Goal: Task Accomplishment & Management: Complete application form

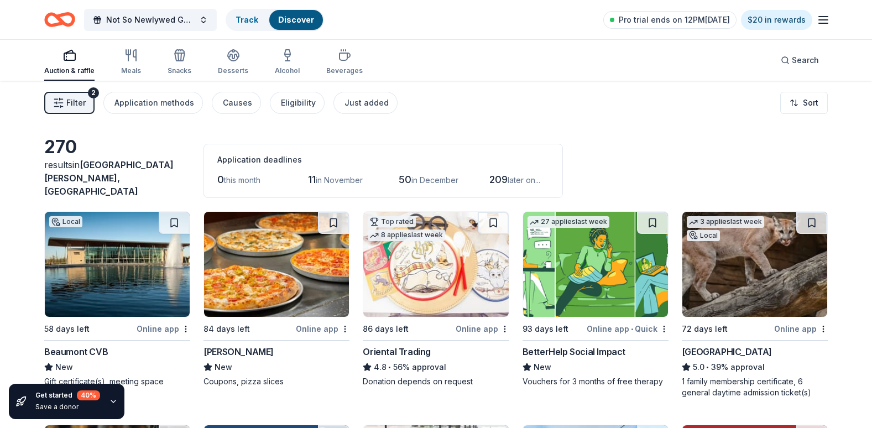
scroll to position [5606, 0]
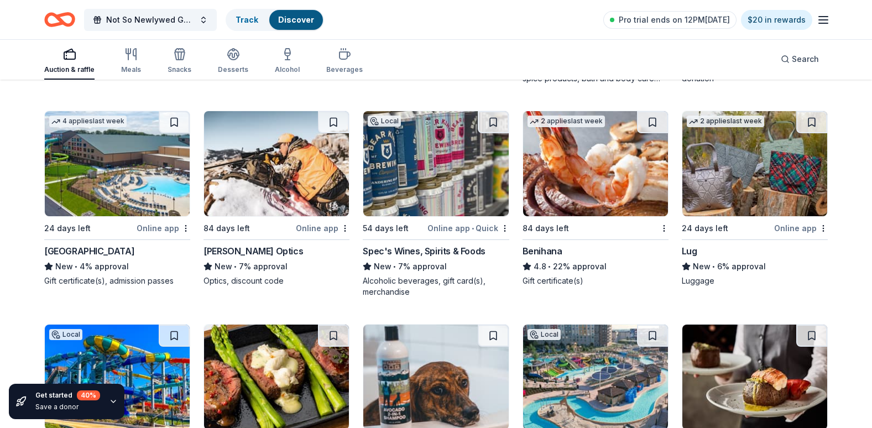
click at [783, 157] on img at bounding box center [754, 163] width 145 height 105
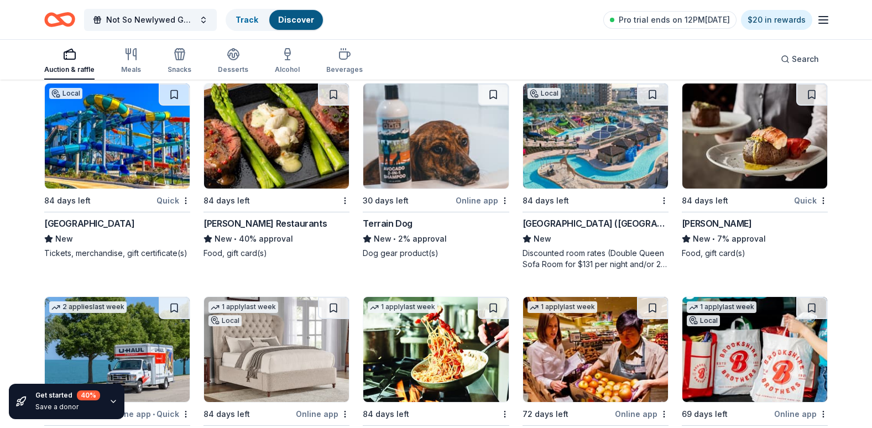
scroll to position [5827, 0]
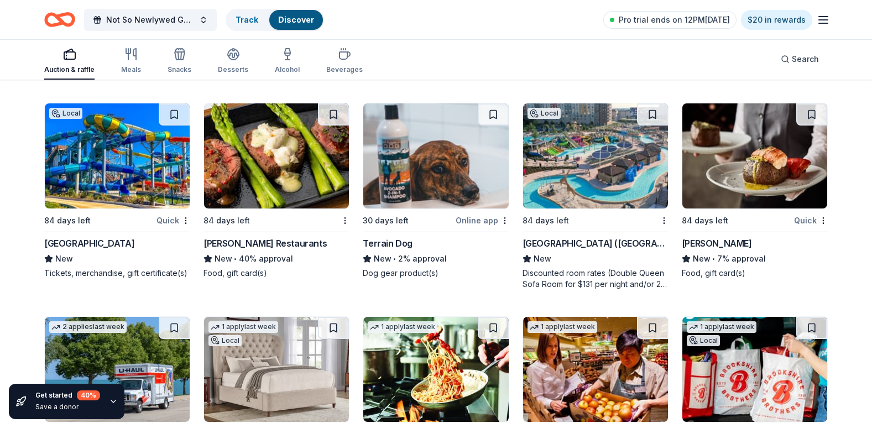
click at [132, 171] on img at bounding box center [117, 155] width 145 height 105
click at [419, 158] on img at bounding box center [435, 155] width 145 height 105
click at [590, 149] on img at bounding box center [595, 155] width 145 height 105
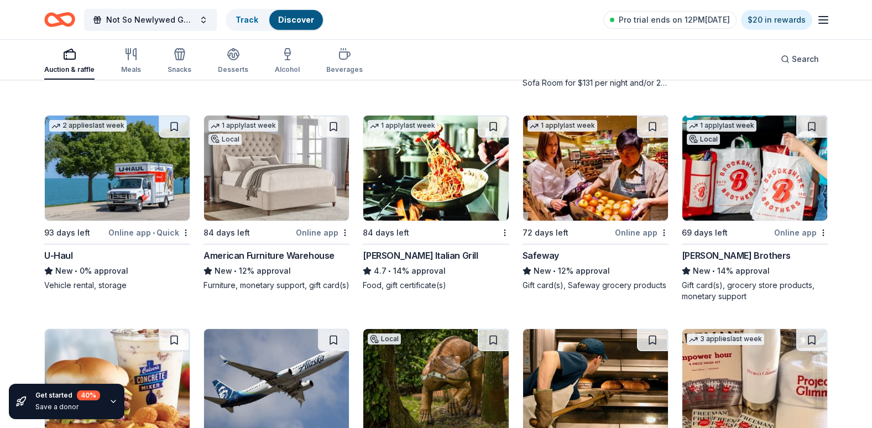
scroll to position [6048, 0]
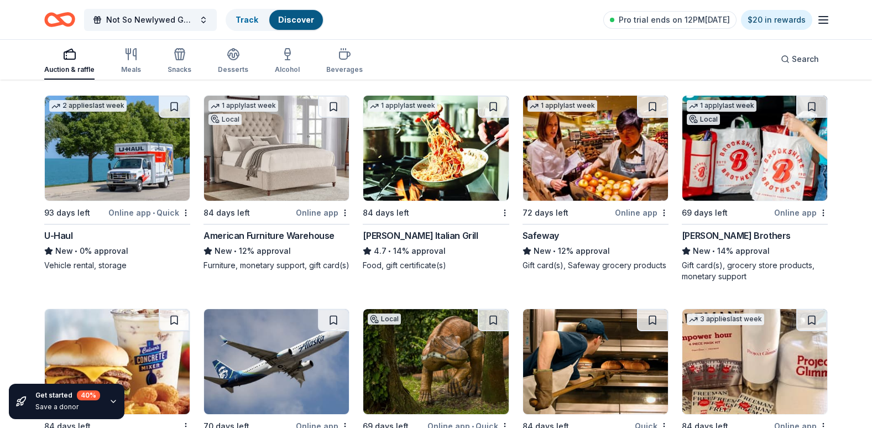
click at [111, 157] on img at bounding box center [117, 148] width 145 height 105
click at [443, 139] on img at bounding box center [435, 148] width 145 height 105
click at [728, 155] on img at bounding box center [754, 148] width 145 height 105
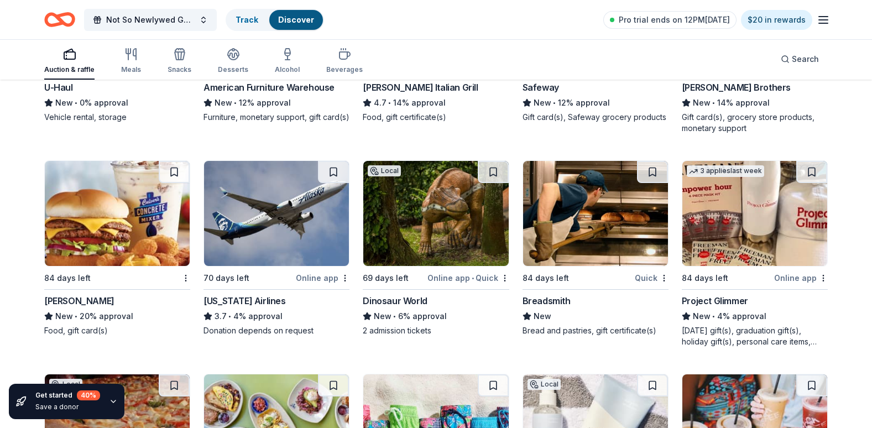
scroll to position [6252, 0]
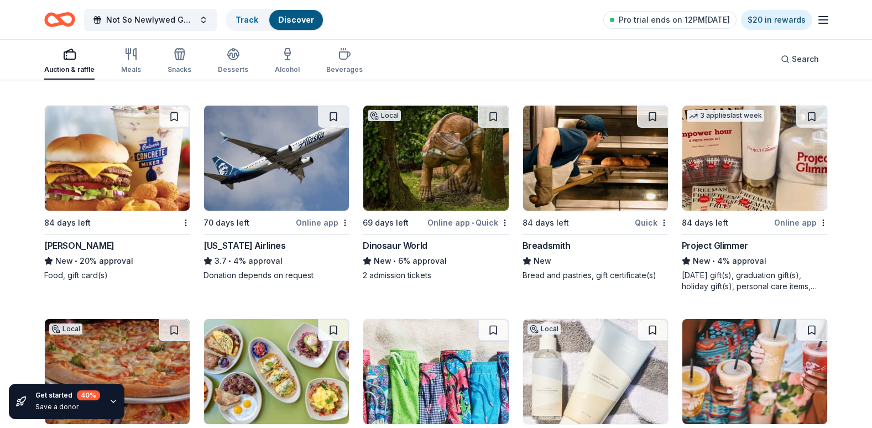
click at [419, 142] on img at bounding box center [435, 158] width 145 height 105
click at [758, 150] on img at bounding box center [754, 158] width 145 height 105
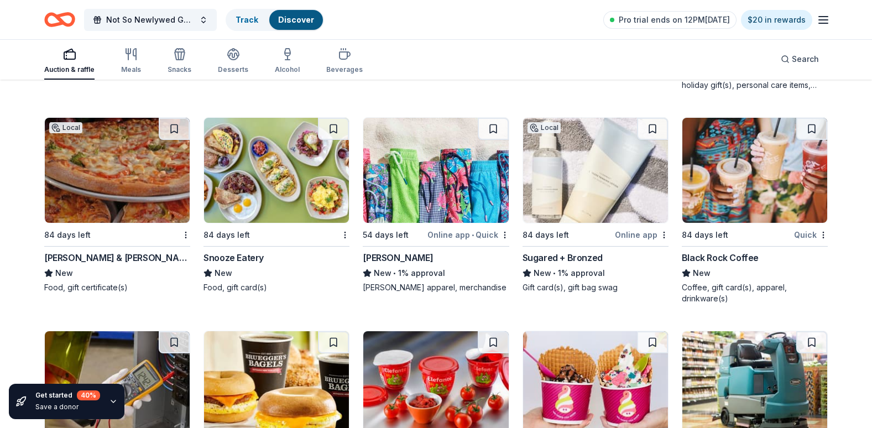
scroll to position [6473, 0]
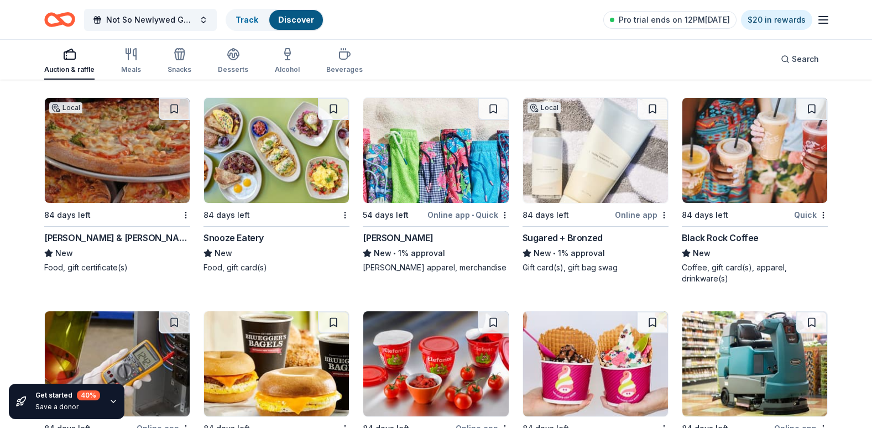
click at [419, 150] on img at bounding box center [435, 150] width 145 height 105
click at [621, 157] on img at bounding box center [595, 150] width 145 height 105
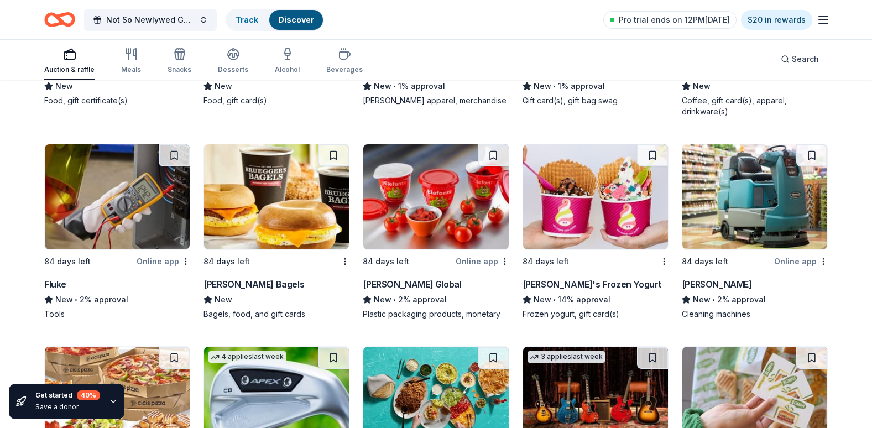
scroll to position [6668, 0]
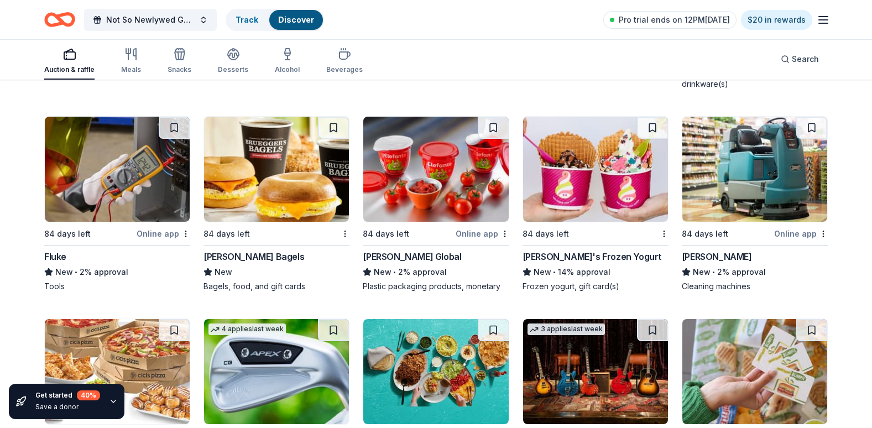
click at [442, 163] on img at bounding box center [435, 169] width 145 height 105
click at [135, 179] on img at bounding box center [117, 169] width 145 height 105
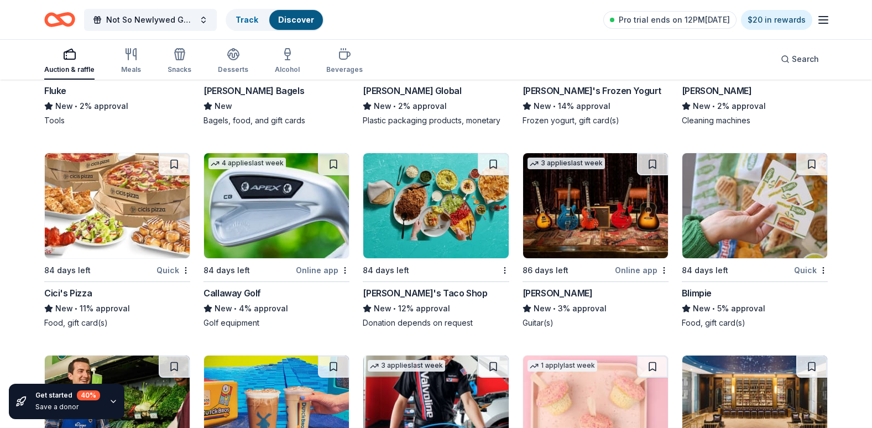
scroll to position [6889, 0]
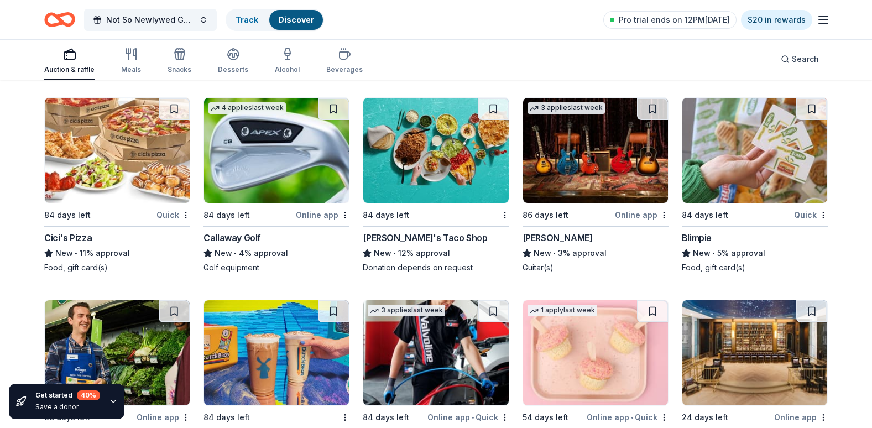
click at [587, 147] on img at bounding box center [595, 150] width 145 height 105
click at [407, 130] on img at bounding box center [435, 150] width 145 height 105
click at [259, 144] on img at bounding box center [276, 150] width 145 height 105
click at [142, 148] on img at bounding box center [117, 150] width 145 height 105
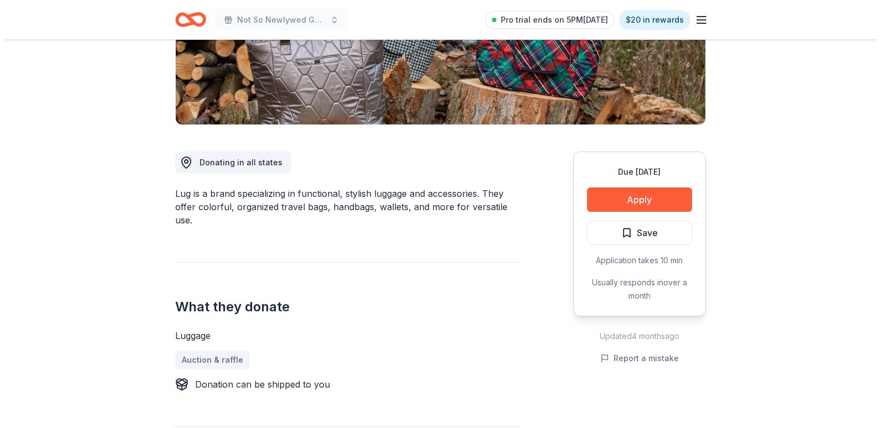
scroll to position [221, 0]
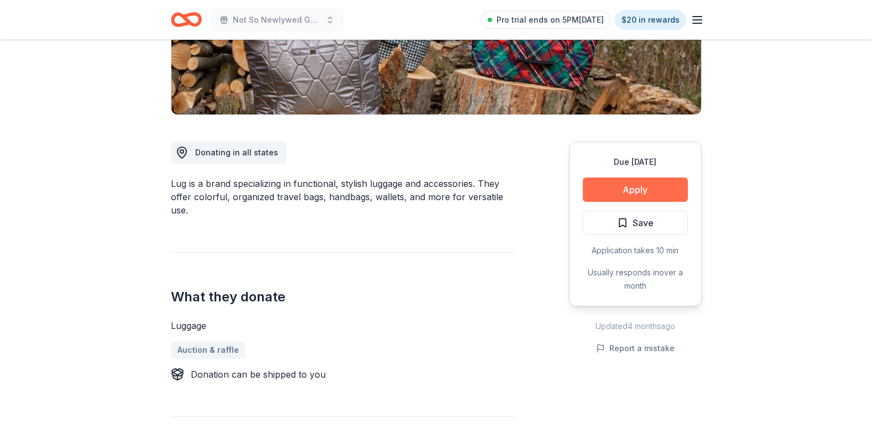
click at [614, 188] on button "Apply" at bounding box center [635, 190] width 105 height 24
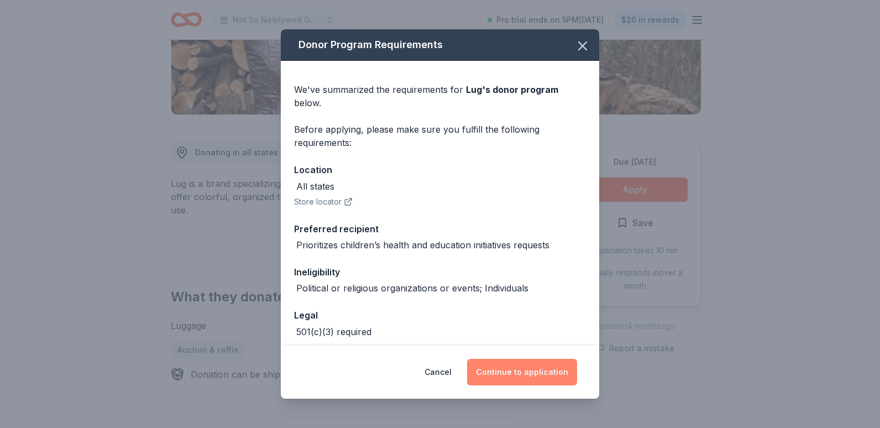
click at [523, 368] on button "Continue to application" at bounding box center [522, 372] width 110 height 27
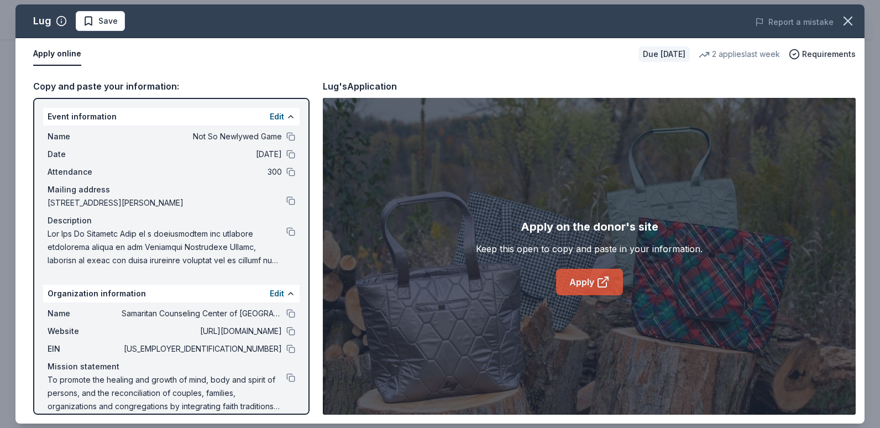
click at [601, 285] on icon at bounding box center [603, 281] width 13 height 13
click at [597, 280] on icon at bounding box center [603, 281] width 13 height 13
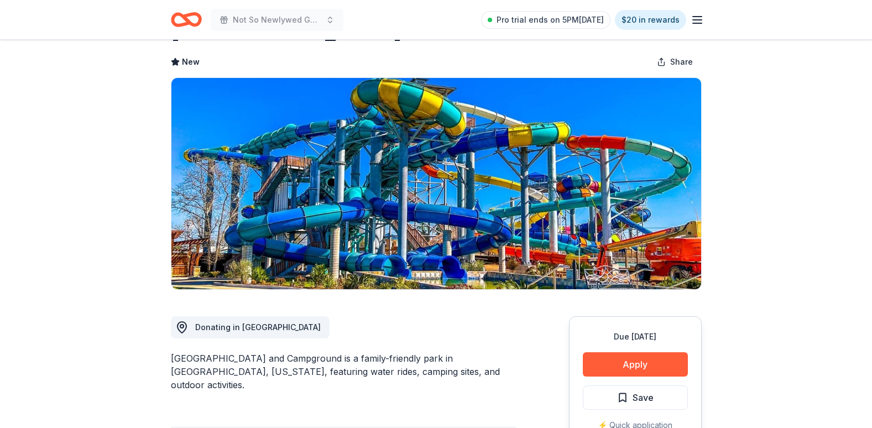
scroll to position [111, 0]
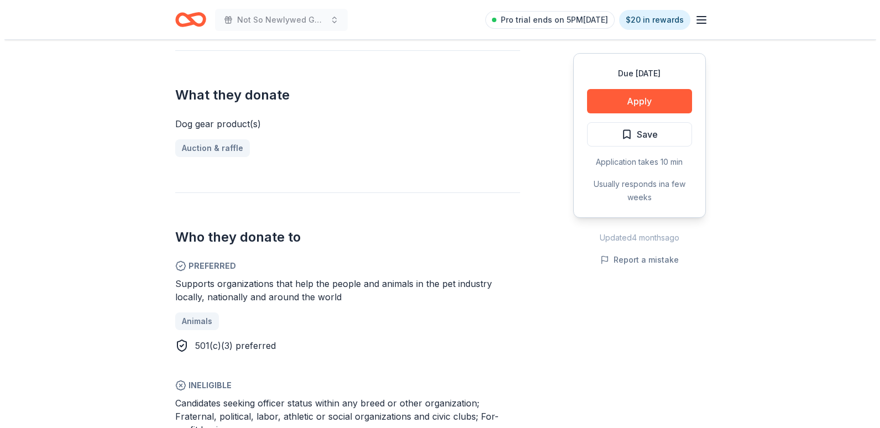
scroll to position [442, 0]
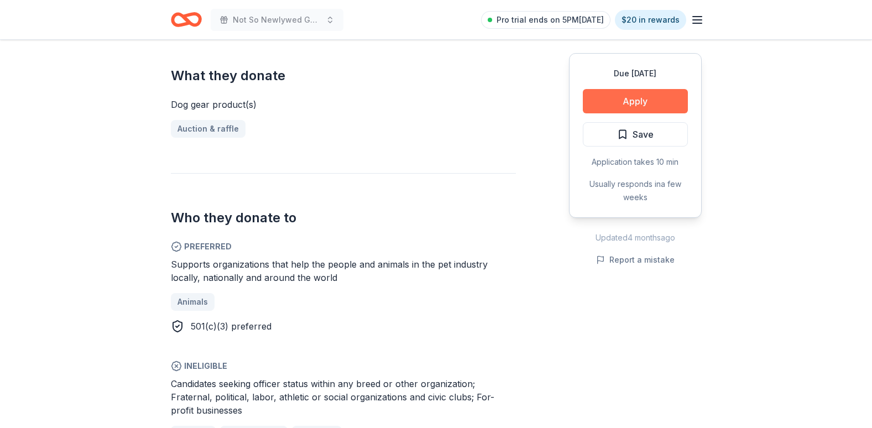
click at [639, 111] on button "Apply" at bounding box center [635, 101] width 105 height 24
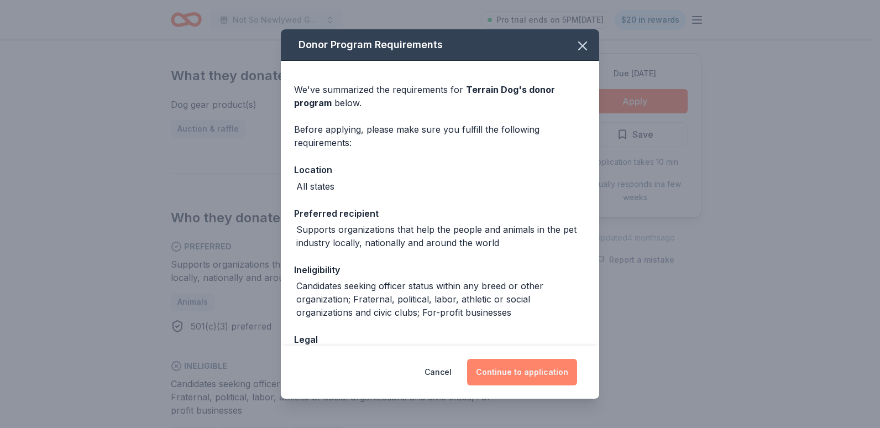
click at [508, 372] on button "Continue to application" at bounding box center [522, 372] width 110 height 27
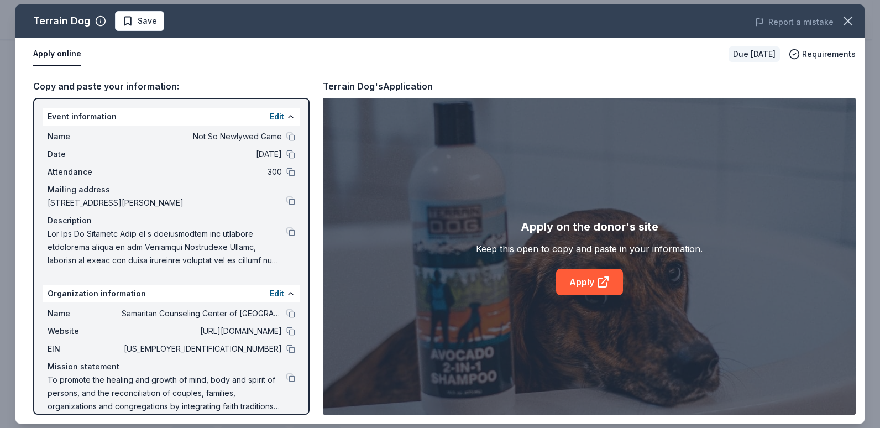
click at [588, 300] on div "Apply on the donor's site Keep this open to copy and paste in your information.…" at bounding box center [589, 256] width 533 height 317
click at [588, 294] on link "Apply" at bounding box center [589, 282] width 67 height 27
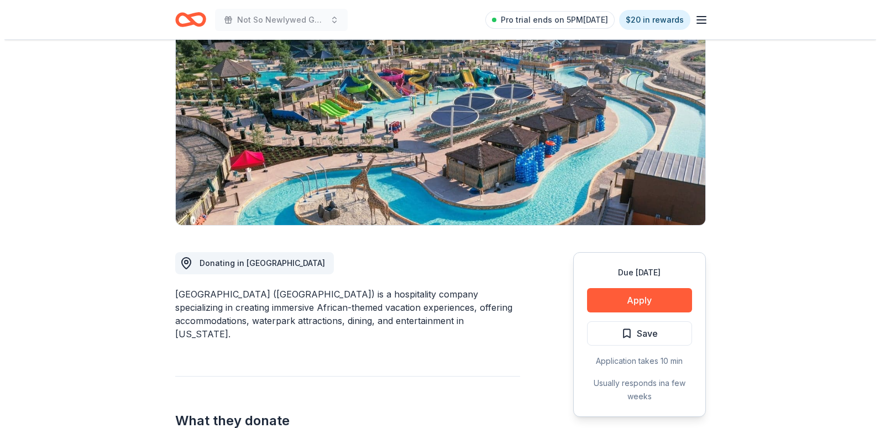
scroll to position [166, 0]
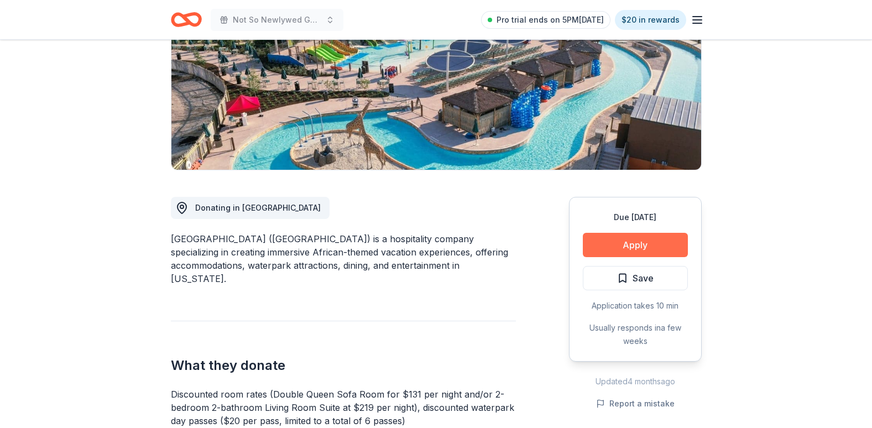
click at [624, 245] on button "Apply" at bounding box center [635, 245] width 105 height 24
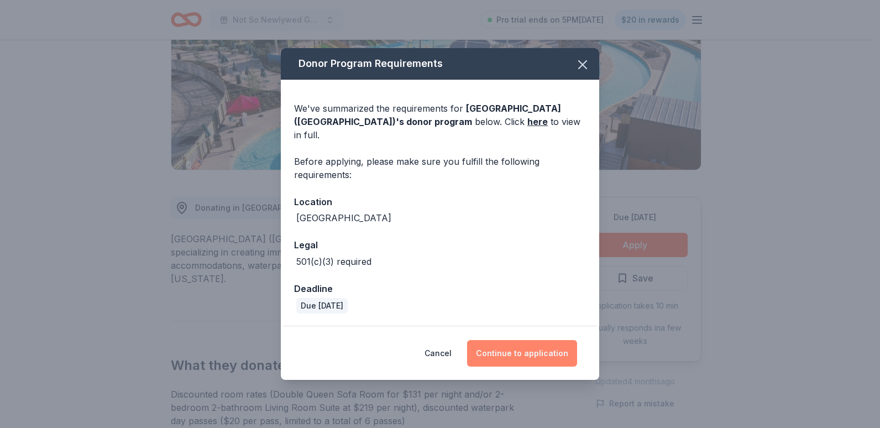
click at [512, 349] on button "Continue to application" at bounding box center [522, 353] width 110 height 27
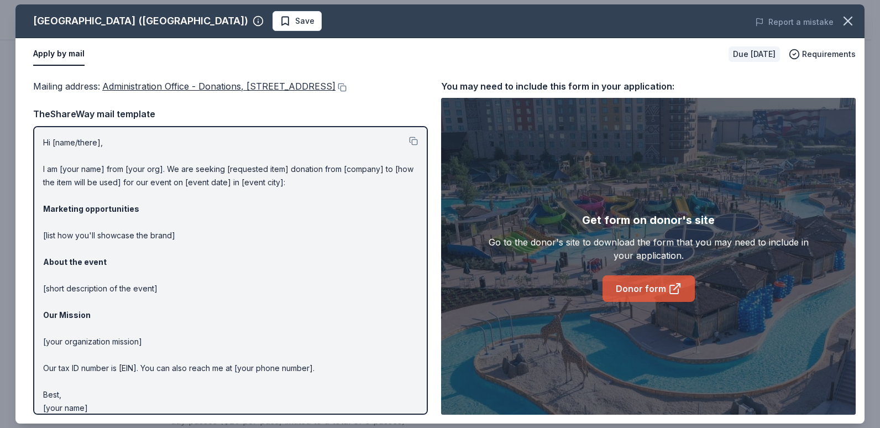
click at [665, 294] on link "Donor form" at bounding box center [649, 288] width 92 height 27
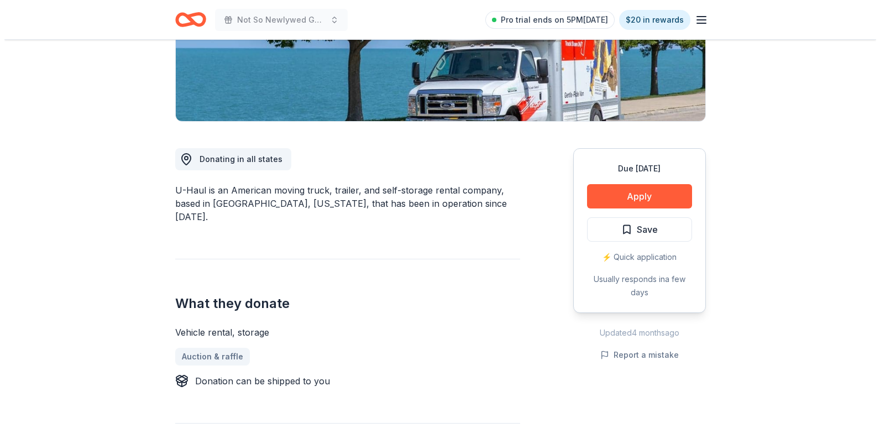
scroll to position [221, 0]
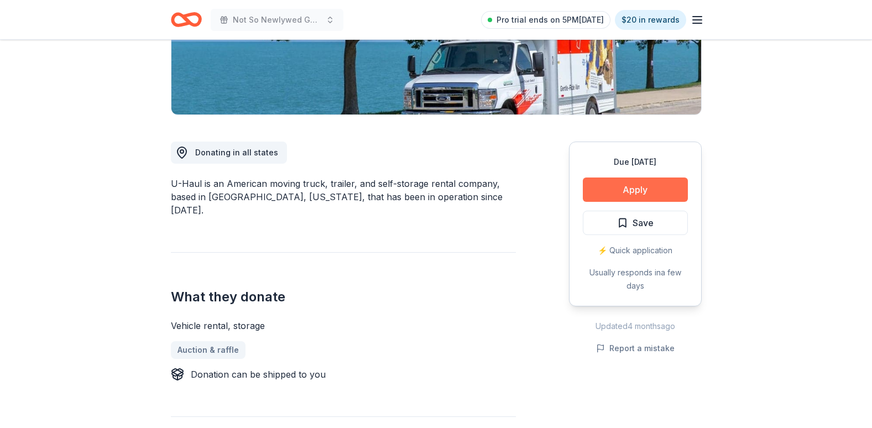
click at [620, 189] on button "Apply" at bounding box center [635, 190] width 105 height 24
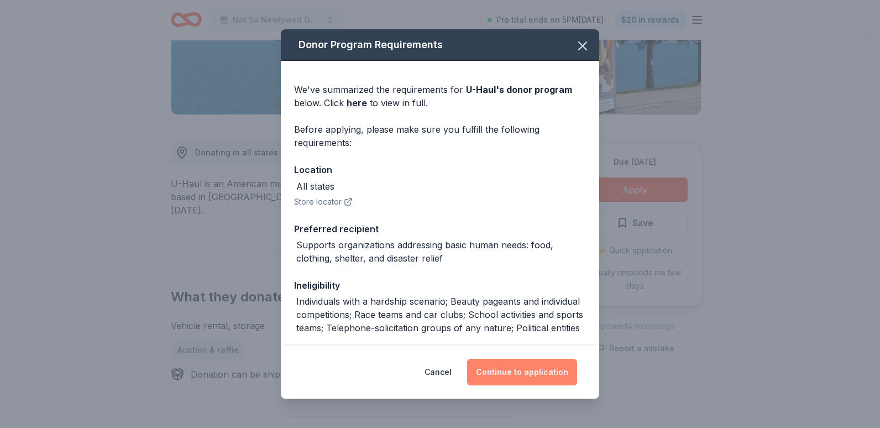
click at [537, 374] on button "Continue to application" at bounding box center [522, 372] width 110 height 27
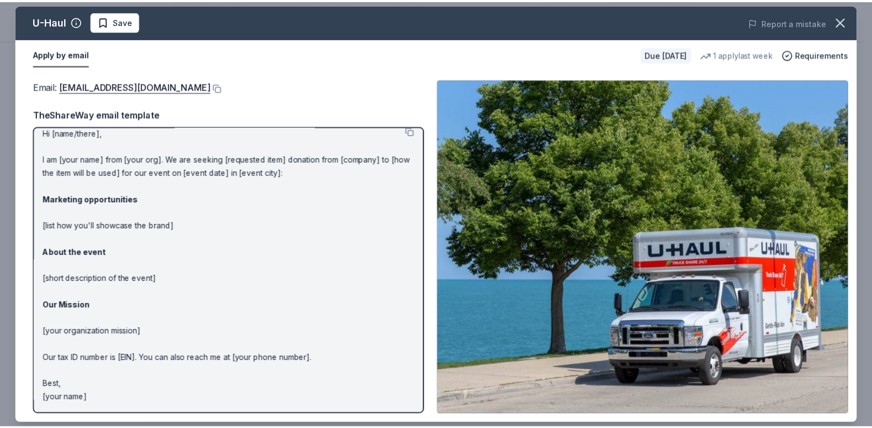
scroll to position [0, 0]
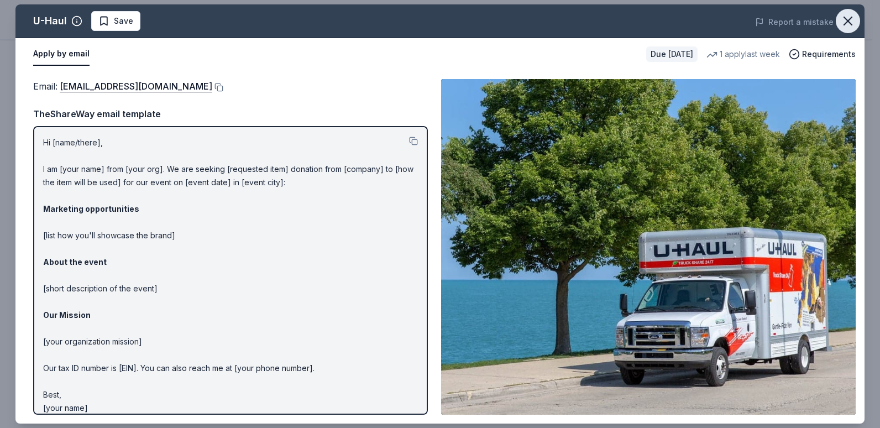
click at [839, 28] on button "button" at bounding box center [848, 21] width 24 height 24
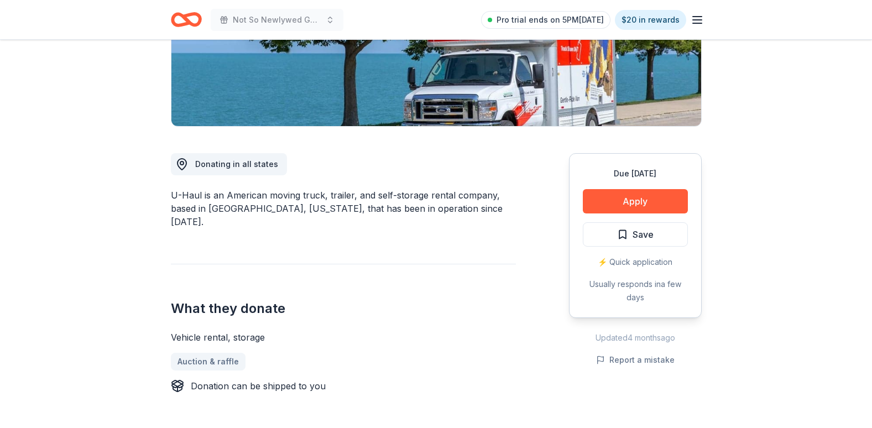
scroll to position [111, 0]
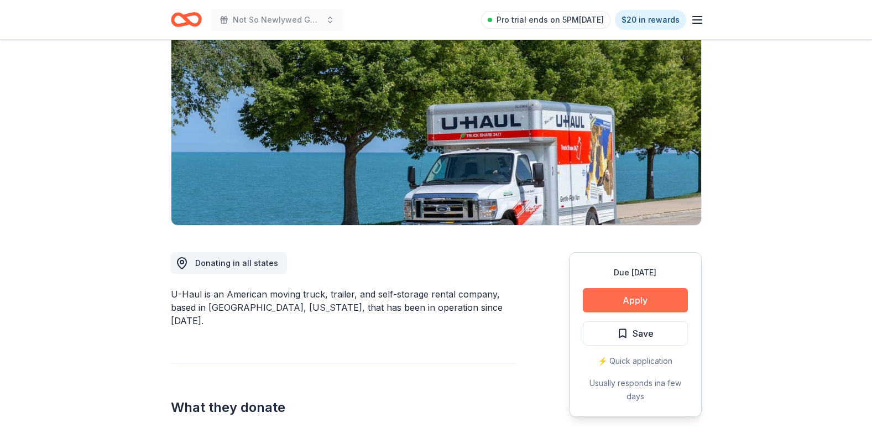
click at [652, 300] on button "Apply" at bounding box center [635, 300] width 105 height 24
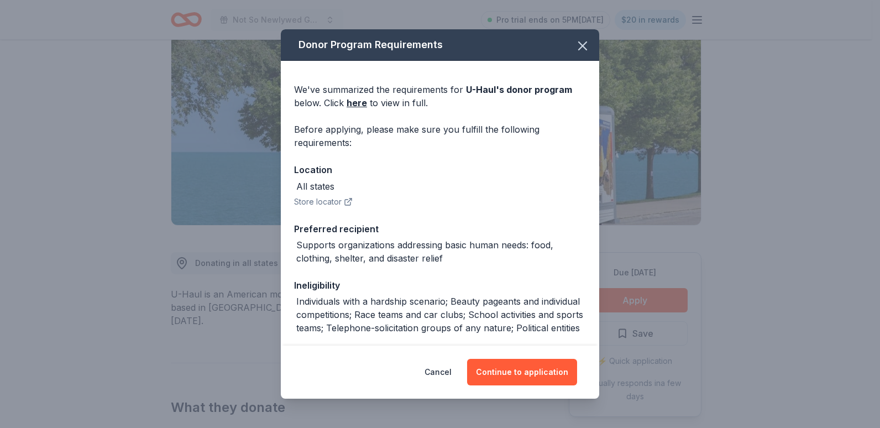
drag, startPoint x: 483, startPoint y: 40, endPoint x: 522, endPoint y: 43, distance: 39.4
click at [486, 41] on div "Donor Program Requirements" at bounding box center [440, 45] width 319 height 32
click at [575, 44] on icon "button" at bounding box center [582, 45] width 15 height 15
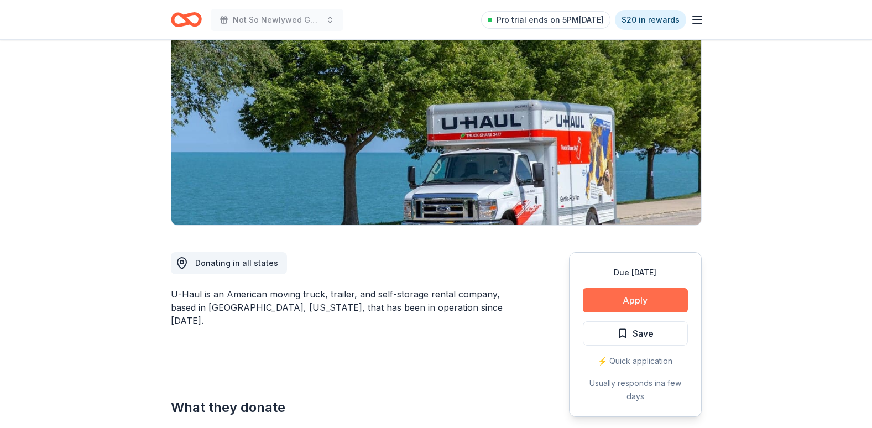
click at [634, 310] on button "Apply" at bounding box center [635, 300] width 105 height 24
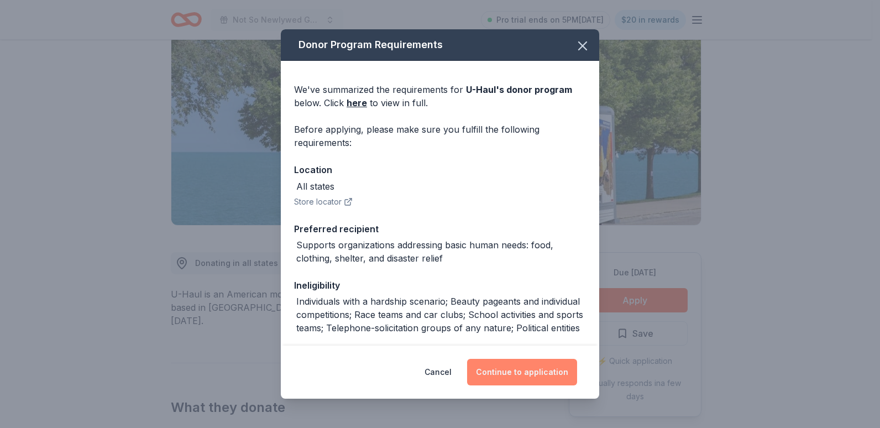
click at [479, 360] on button "Continue to application" at bounding box center [522, 372] width 110 height 27
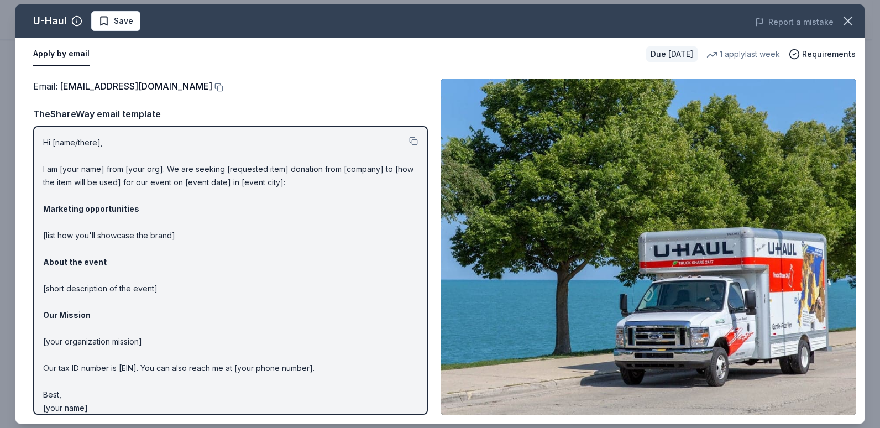
click at [860, 26] on div "U-Haul Save Report a mistake Apply by email Due in 93 days 1 apply last week Re…" at bounding box center [439, 213] width 849 height 419
click at [855, 23] on button "button" at bounding box center [848, 21] width 24 height 24
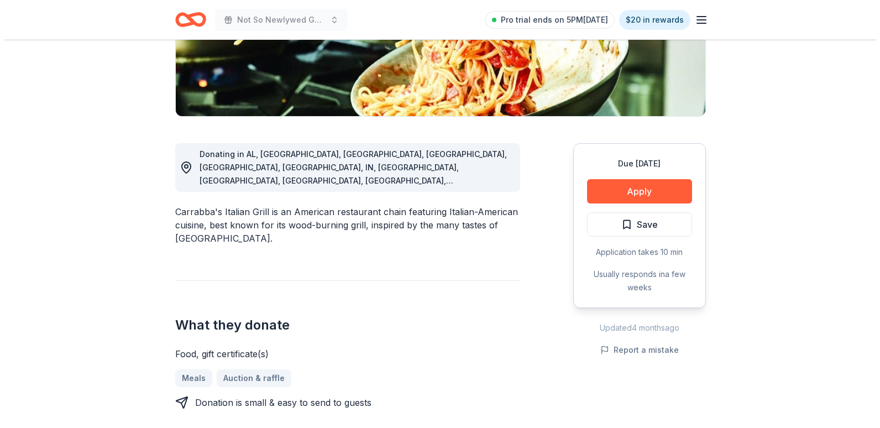
scroll to position [221, 0]
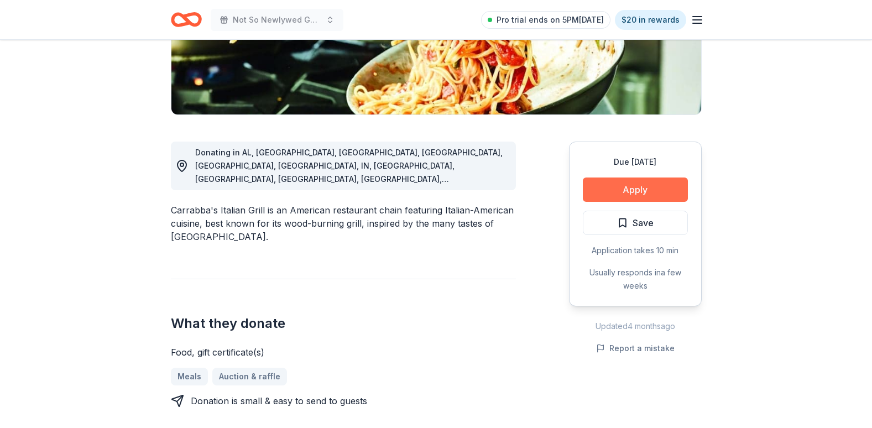
click at [647, 184] on button "Apply" at bounding box center [635, 190] width 105 height 24
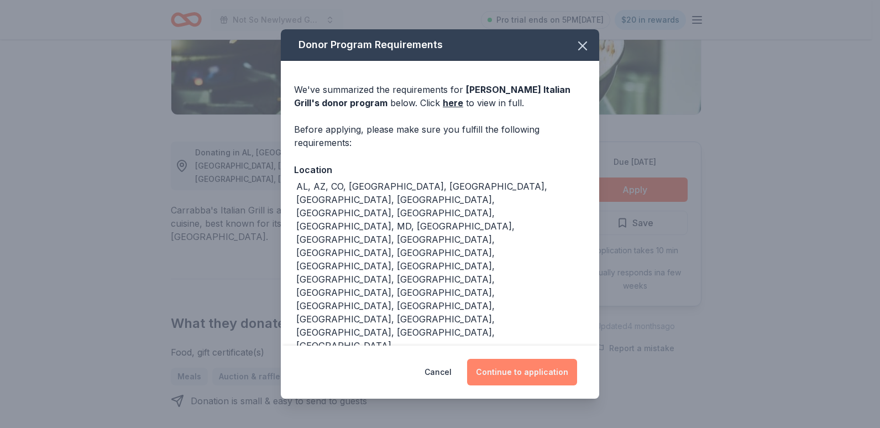
click at [511, 359] on button "Continue to application" at bounding box center [522, 372] width 110 height 27
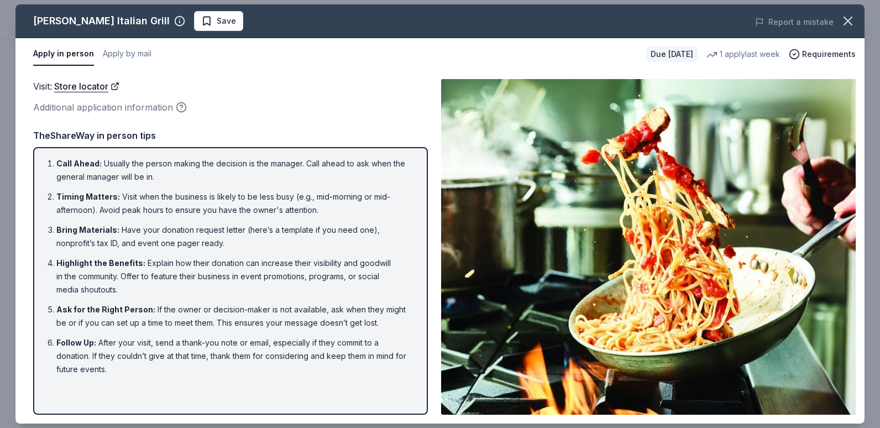
click at [297, 294] on li "Highlight the Benefits : Explain how their donation can increase their visibili…" at bounding box center [233, 277] width 355 height 40
click at [107, 56] on button "Apply by mail" at bounding box center [127, 54] width 49 height 23
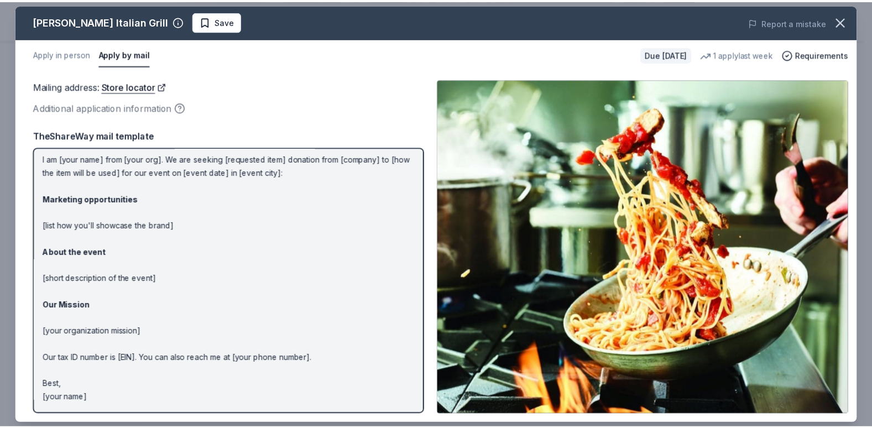
scroll to position [0, 0]
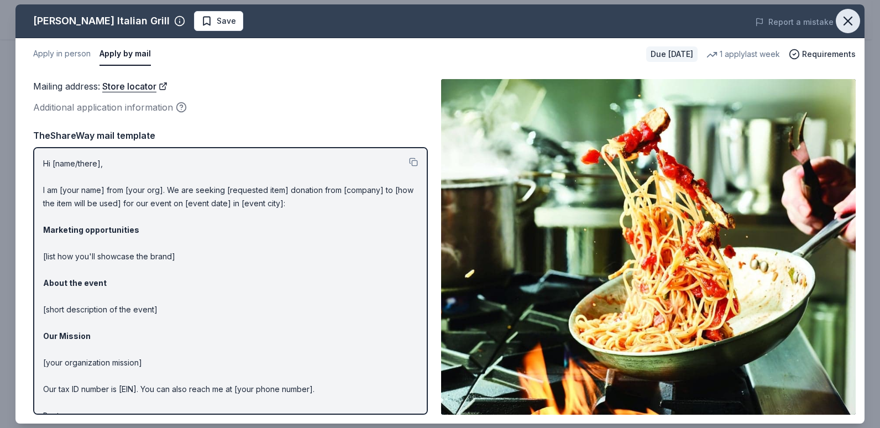
click at [844, 17] on icon "button" at bounding box center [848, 21] width 8 height 8
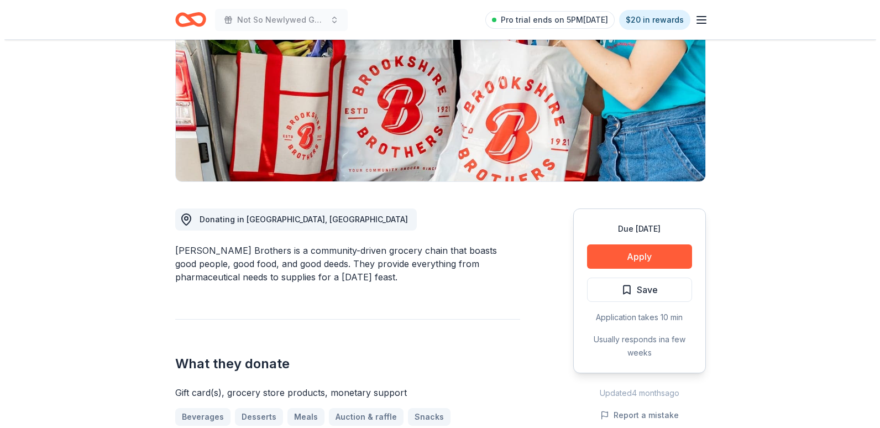
scroll to position [166, 0]
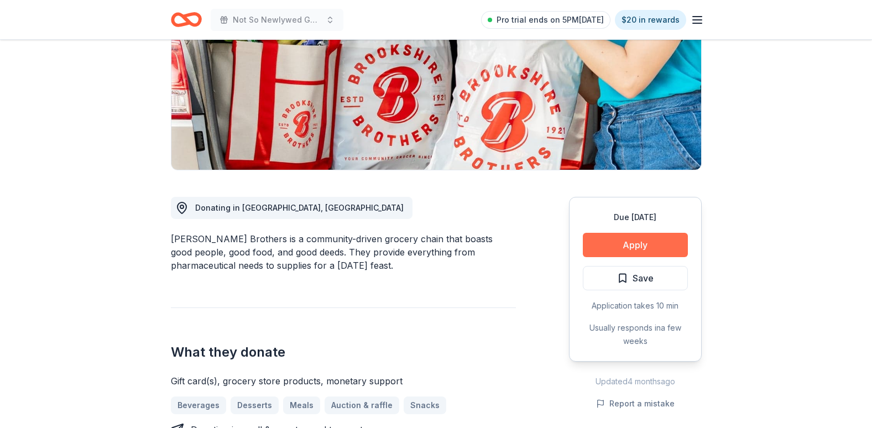
click at [633, 246] on button "Apply" at bounding box center [635, 245] width 105 height 24
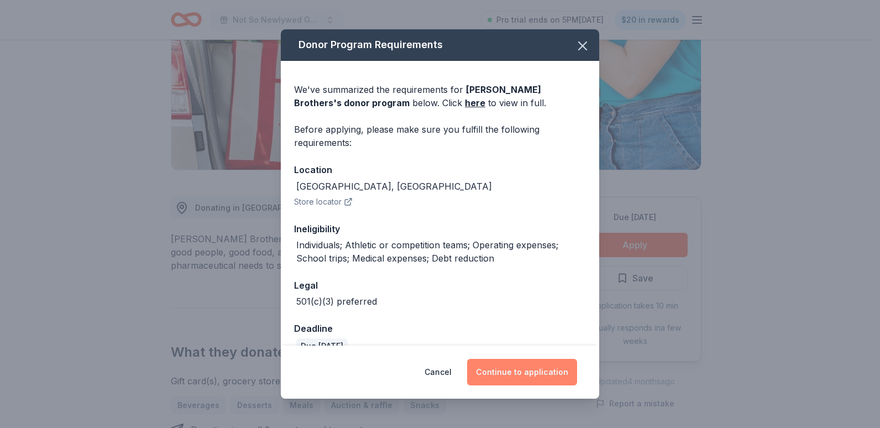
click at [554, 374] on button "Continue to application" at bounding box center [522, 372] width 110 height 27
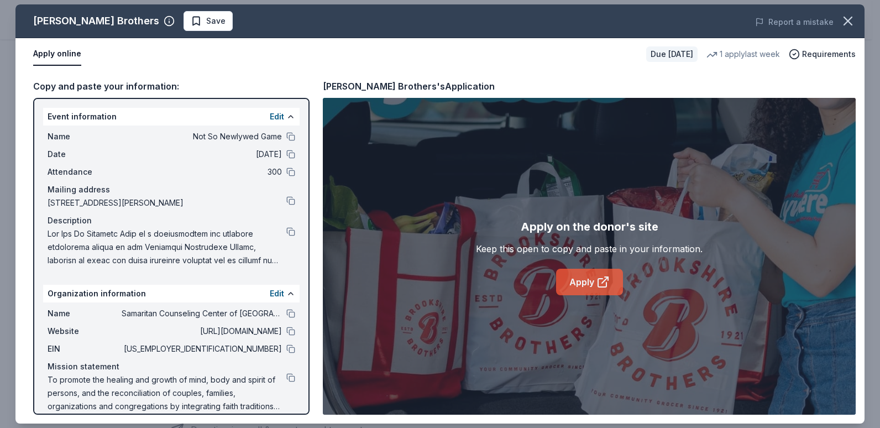
click at [575, 279] on link "Apply" at bounding box center [589, 282] width 67 height 27
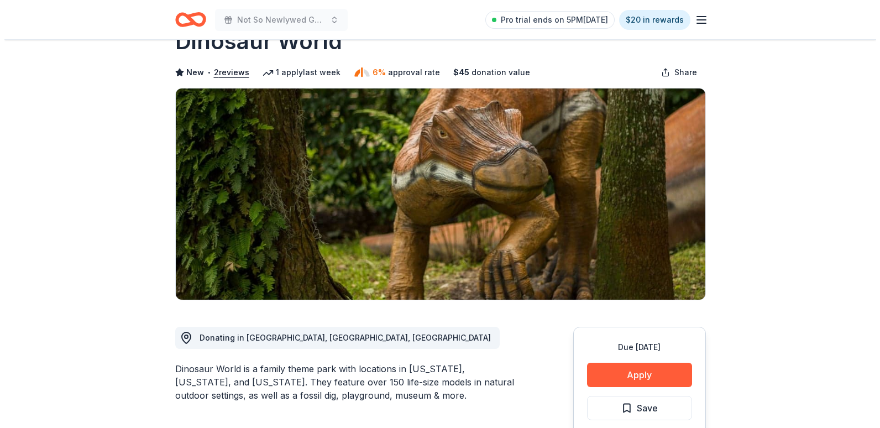
scroll to position [55, 0]
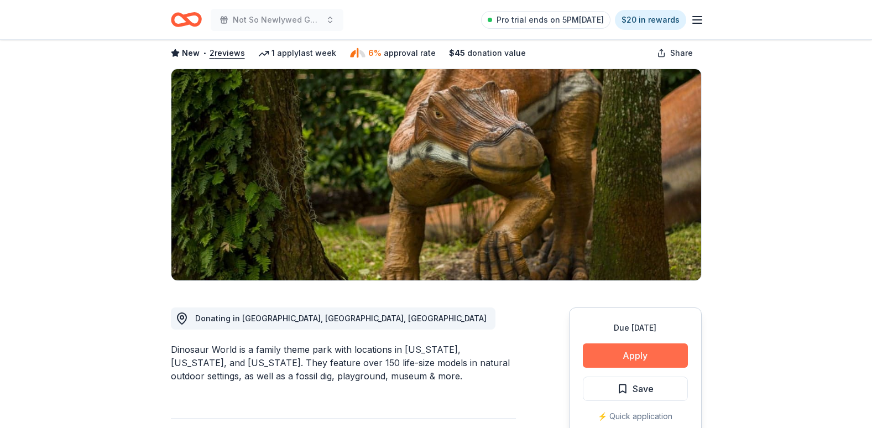
click at [624, 357] on button "Apply" at bounding box center [635, 355] width 105 height 24
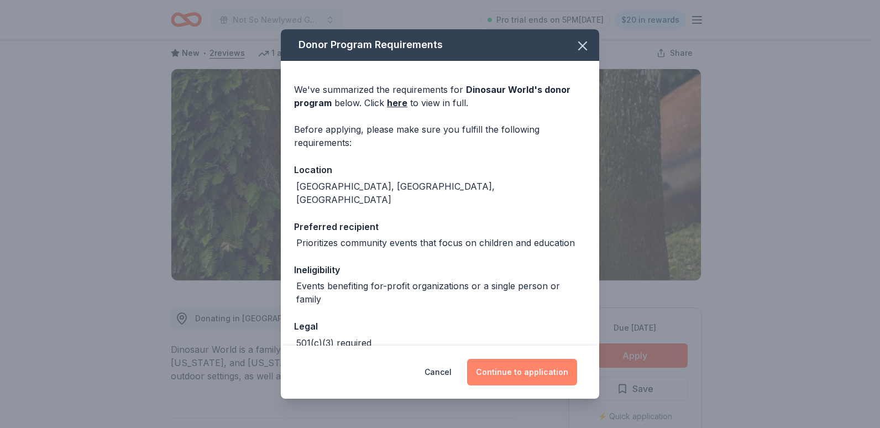
click at [523, 382] on button "Continue to application" at bounding box center [522, 372] width 110 height 27
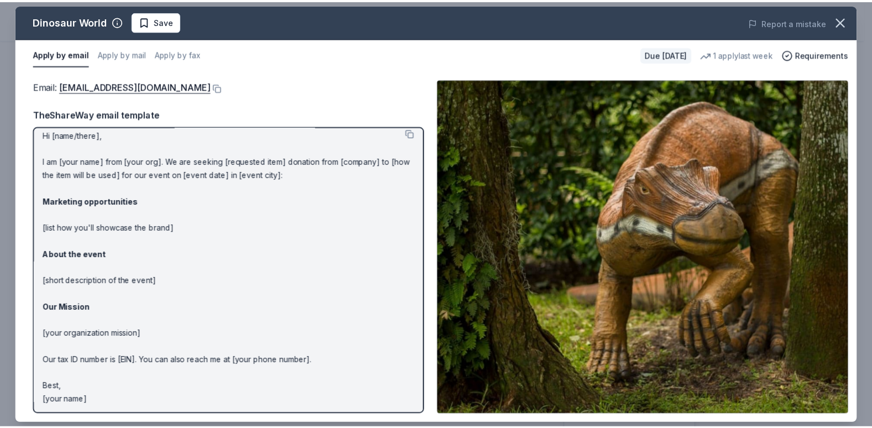
scroll to position [10, 0]
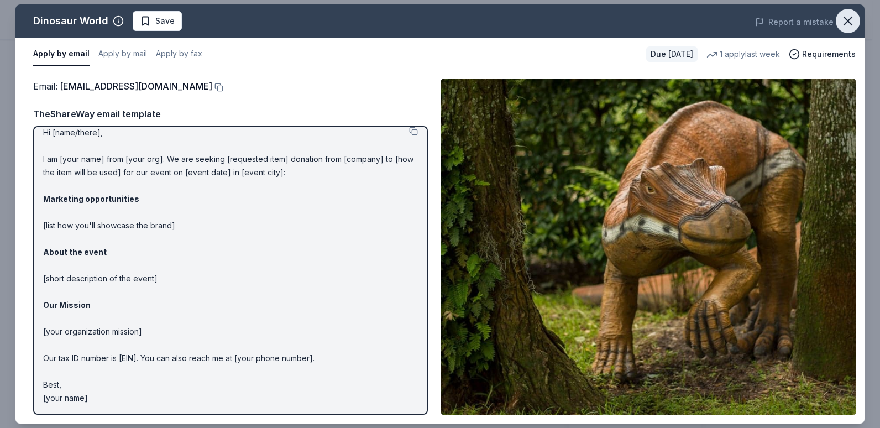
click at [849, 24] on icon "button" at bounding box center [848, 20] width 15 height 15
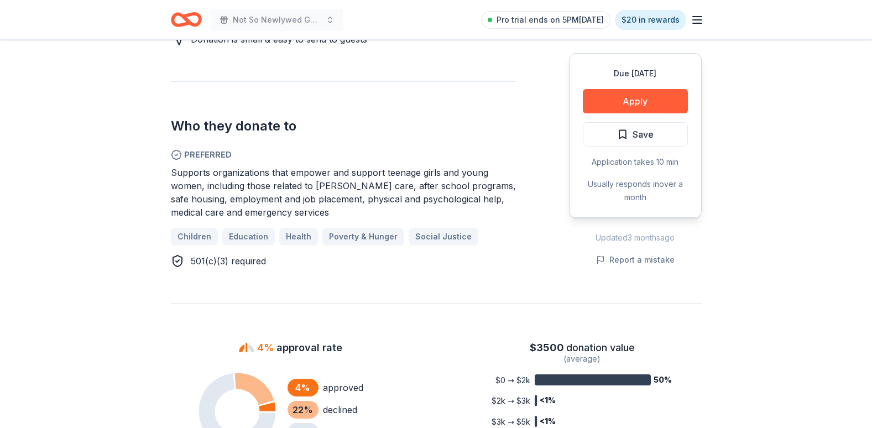
scroll to position [608, 0]
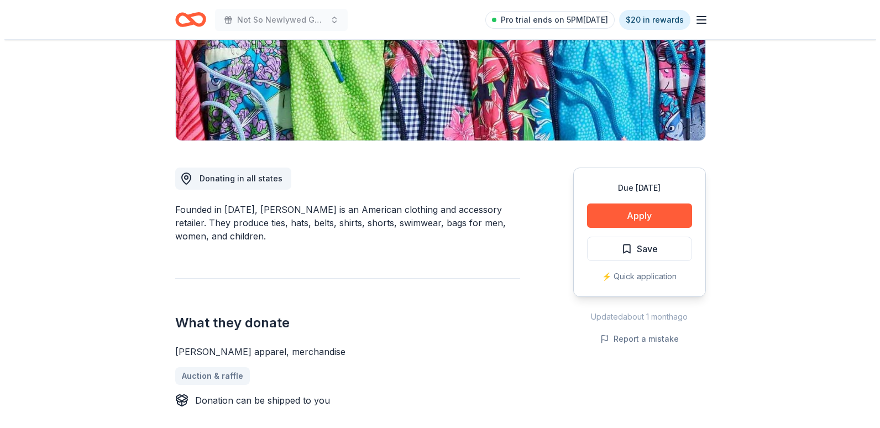
scroll to position [276, 0]
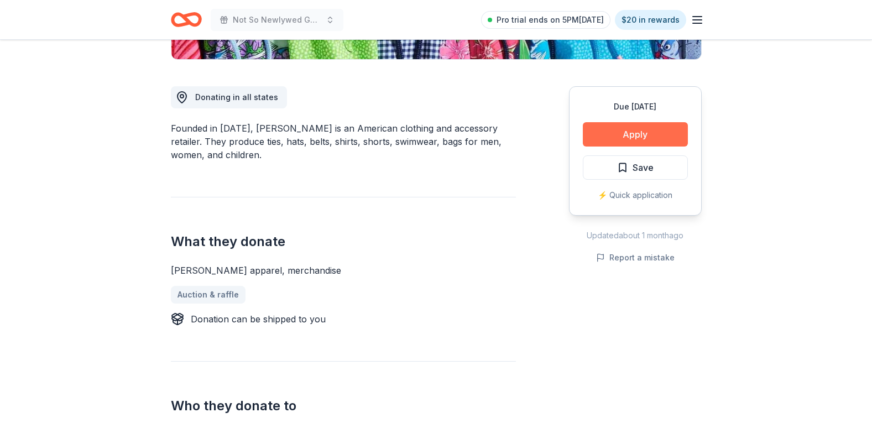
click at [611, 137] on button "Apply" at bounding box center [635, 134] width 105 height 24
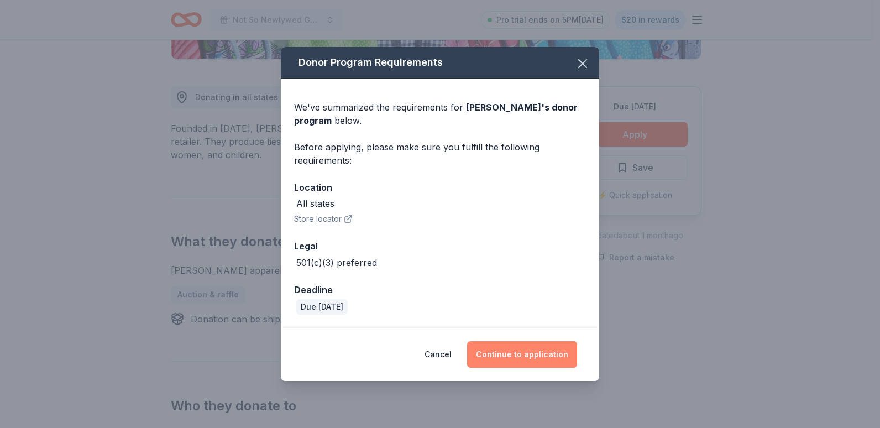
click at [526, 348] on button "Continue to application" at bounding box center [522, 354] width 110 height 27
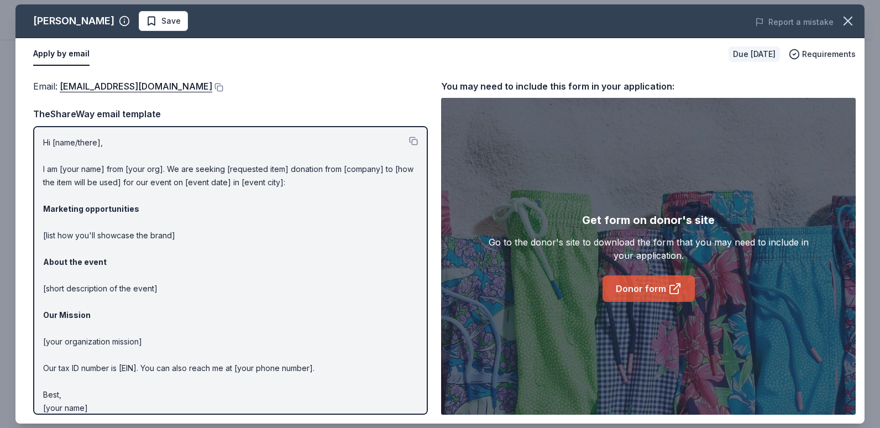
click at [680, 280] on link "Donor form" at bounding box center [649, 288] width 92 height 27
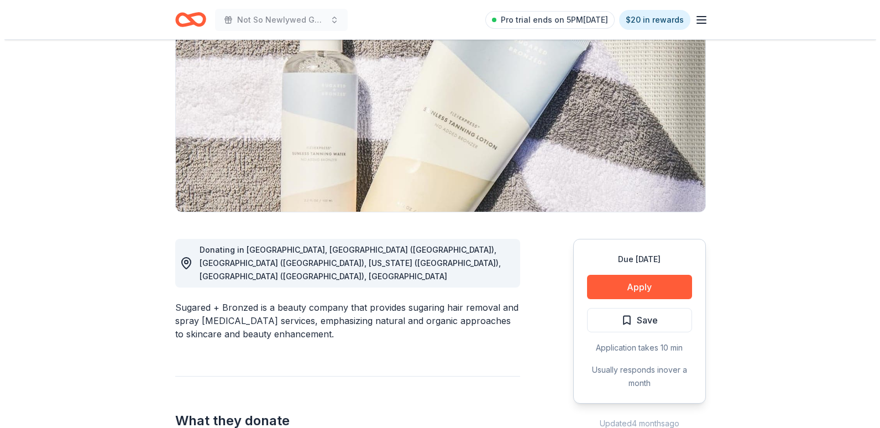
scroll to position [166, 0]
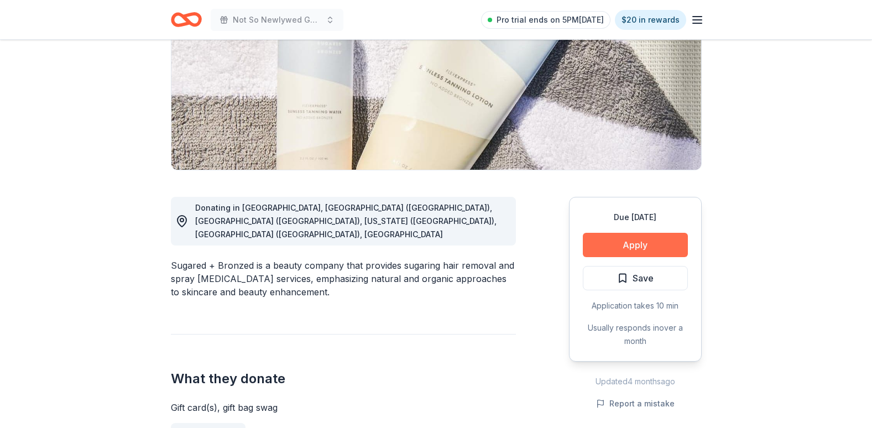
click at [654, 241] on button "Apply" at bounding box center [635, 245] width 105 height 24
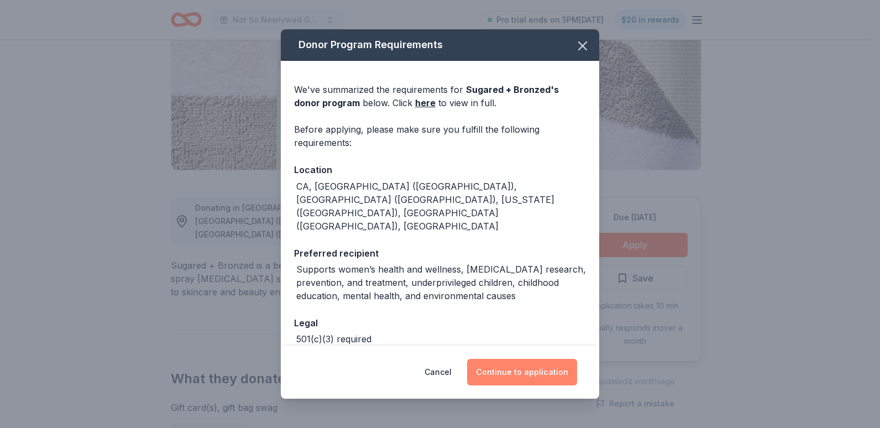
click at [528, 383] on button "Continue to application" at bounding box center [522, 372] width 110 height 27
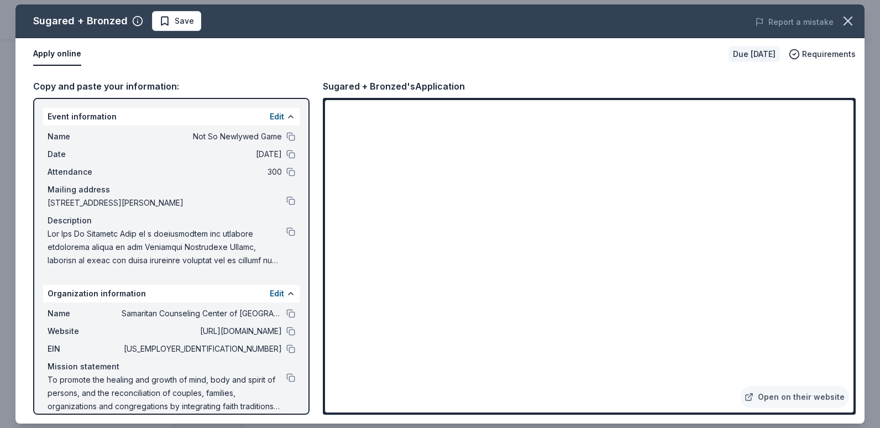
click at [871, 172] on html "Not So Newlywed Game Pro trial ends on 5PM, 10/20 $20 in rewards Due in 84 days…" at bounding box center [440, 48] width 880 height 428
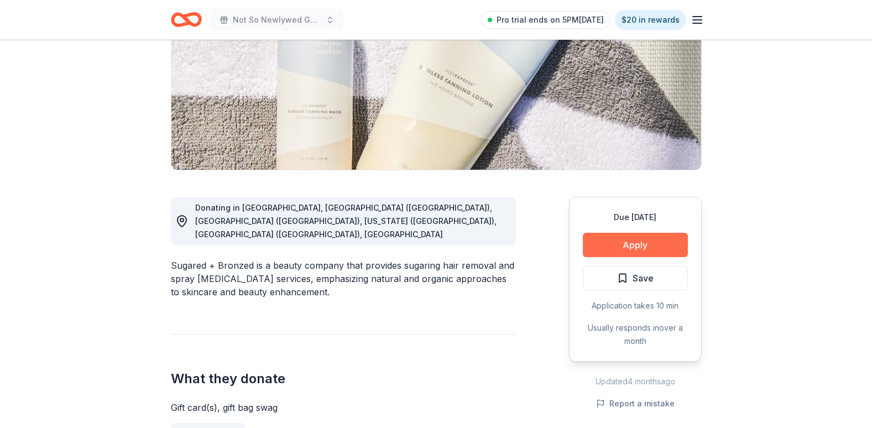
click at [624, 246] on button "Apply" at bounding box center [635, 245] width 105 height 24
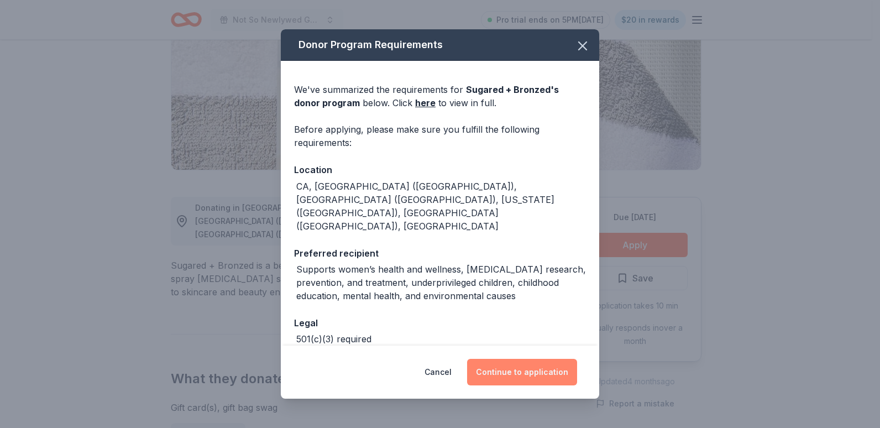
click at [519, 369] on button "Continue to application" at bounding box center [522, 372] width 110 height 27
